Goal: Information Seeking & Learning: Learn about a topic

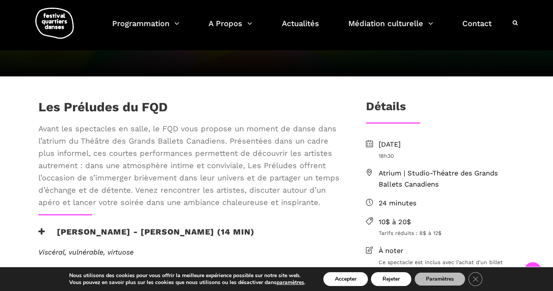
scroll to position [311, 0]
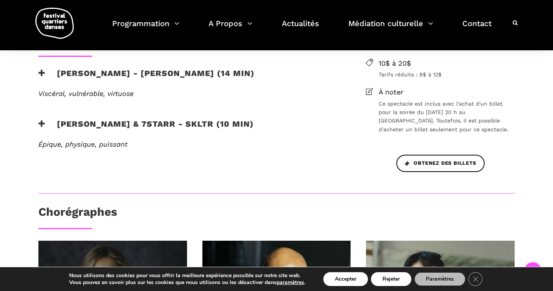
click at [161, 119] on h3 "Charles Brecard & 7starr - SKLTR (10 min)" at bounding box center [145, 128] width 215 height 19
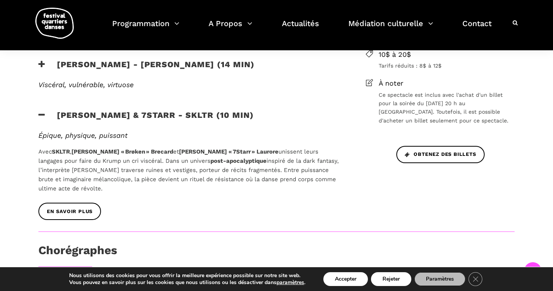
scroll to position [326, 0]
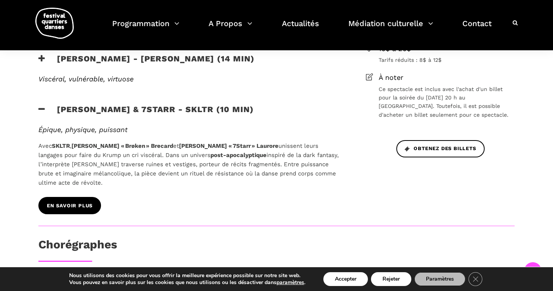
click at [63, 197] on link "En savoir plus" at bounding box center [69, 205] width 63 height 17
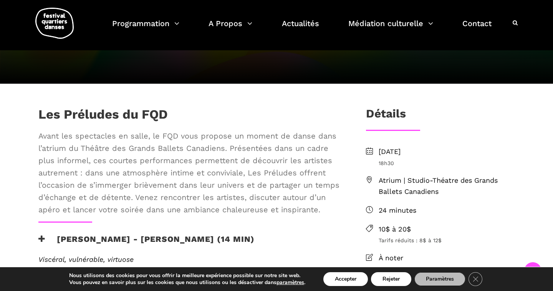
scroll to position [125, 0]
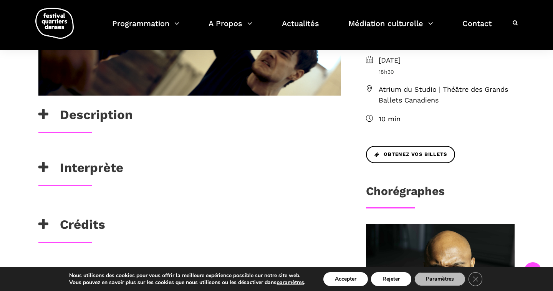
click at [111, 174] on h3 "Interprète" at bounding box center [80, 169] width 85 height 19
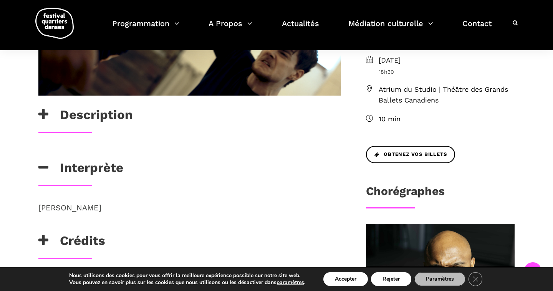
click at [96, 104] on div at bounding box center [190, 16] width 318 height 182
click at [96, 116] on h3 "Description" at bounding box center [85, 116] width 94 height 19
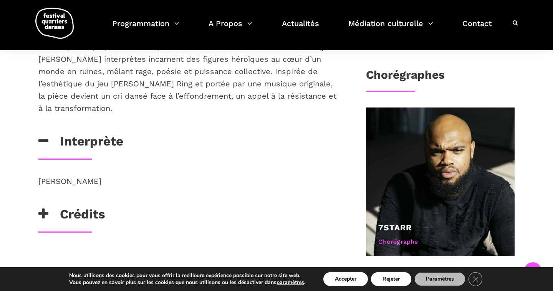
click at [85, 207] on h3 "Crédits" at bounding box center [71, 216] width 67 height 19
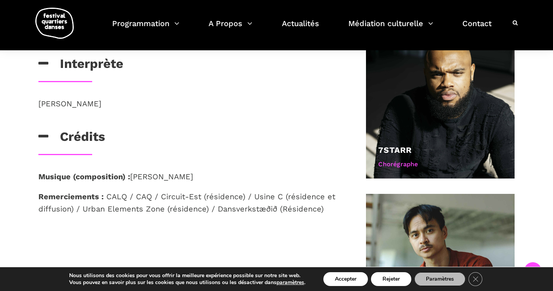
scroll to position [463, 0]
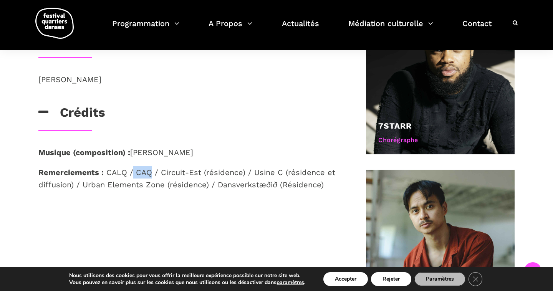
drag, startPoint x: 131, startPoint y: 159, endPoint x: 149, endPoint y: 158, distance: 18.1
click at [149, 168] on span "CALQ / CAQ / Circuit-Est (résidence) / Usine C (résidence et diffusion) / Urban…" at bounding box center [186, 179] width 297 height 22
click at [287, 181] on div "Musique (composition) : [PERSON_NAME] : CALQ / CAQ / Circuit-Est (résidence) / …" at bounding box center [190, 178] width 318 height 64
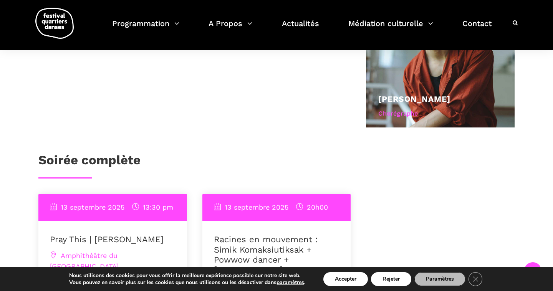
scroll to position [663, 0]
